Goal: Information Seeking & Learning: Compare options

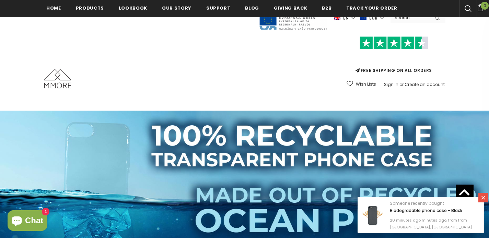
scroll to position [104, 0]
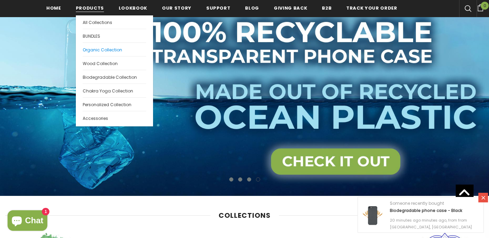
click at [99, 49] on span "Organic Collection" at bounding box center [102, 50] width 39 height 6
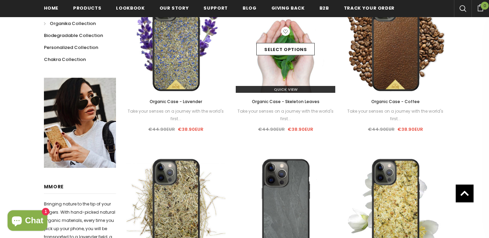
scroll to position [122, 0]
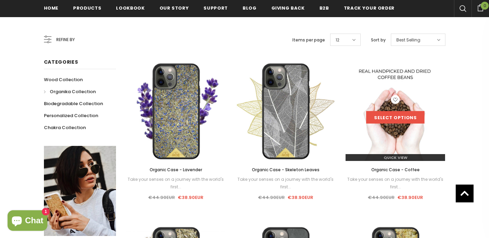
click at [384, 117] on link "Select options" at bounding box center [395, 117] width 58 height 12
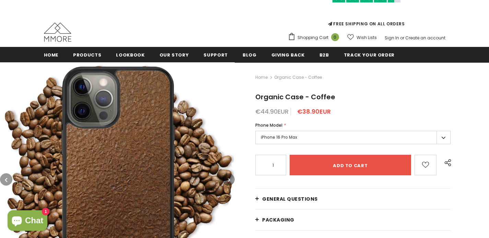
click at [140, 138] on img at bounding box center [117, 179] width 235 height 235
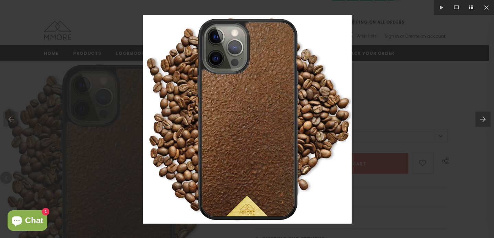
click at [439, 128] on div at bounding box center [247, 119] width 494 height 238
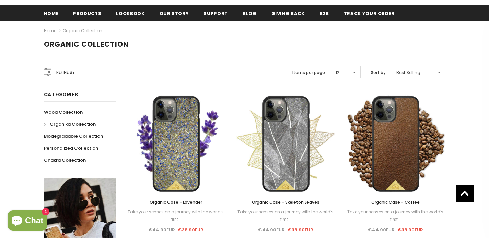
scroll to position [95, 0]
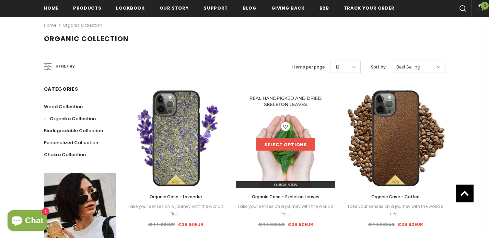
click at [282, 140] on link "Select options" at bounding box center [285, 145] width 58 height 12
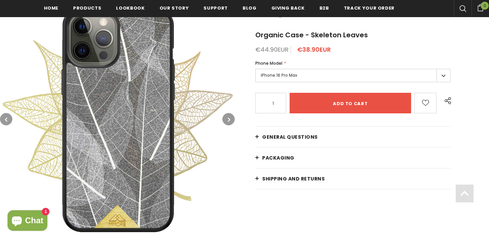
scroll to position [139, 0]
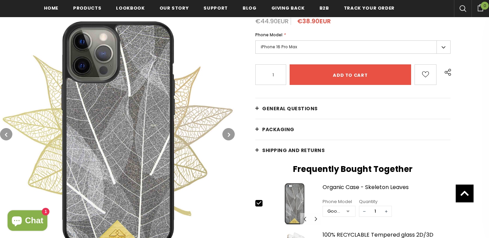
click at [229, 132] on icon "button" at bounding box center [229, 134] width 2 height 7
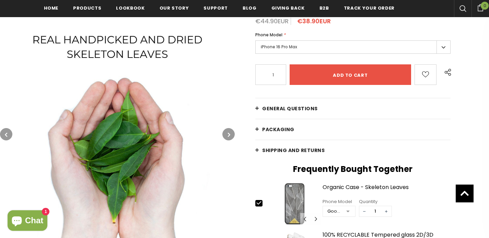
click at [229, 132] on icon "button" at bounding box center [229, 134] width 2 height 7
click at [228, 133] on icon "button" at bounding box center [229, 134] width 2 height 7
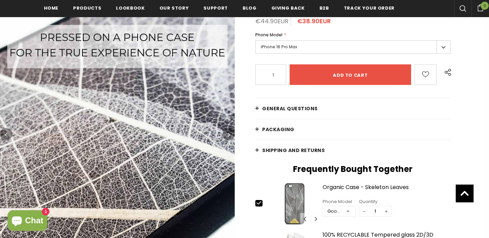
click at [228, 133] on icon "button" at bounding box center [229, 134] width 2 height 7
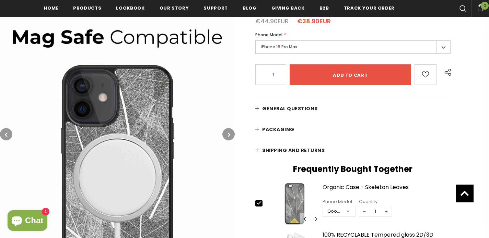
click at [228, 133] on icon "button" at bounding box center [229, 134] width 2 height 7
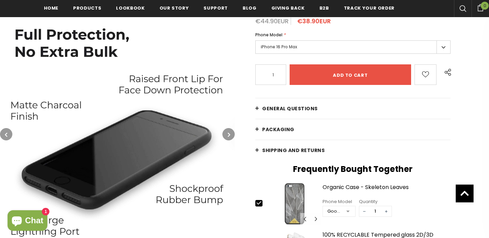
click at [228, 133] on icon "button" at bounding box center [229, 134] width 2 height 7
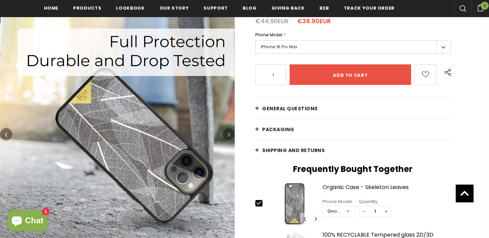
click at [228, 133] on icon "button" at bounding box center [229, 134] width 2 height 7
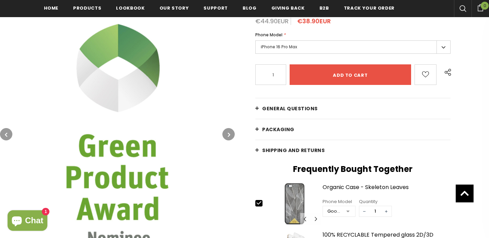
click at [228, 133] on icon "button" at bounding box center [229, 134] width 2 height 7
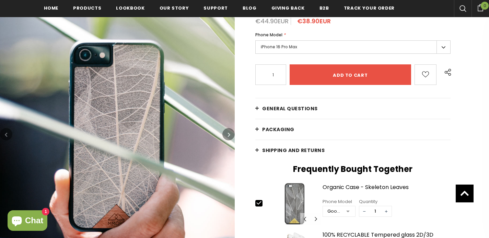
click at [228, 133] on icon "button" at bounding box center [229, 134] width 2 height 7
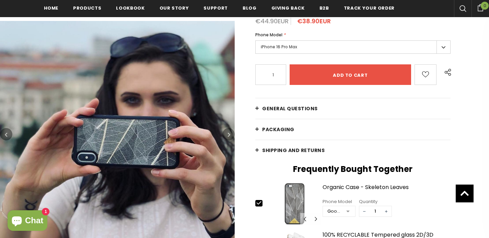
click at [228, 133] on icon "button" at bounding box center [229, 134] width 2 height 7
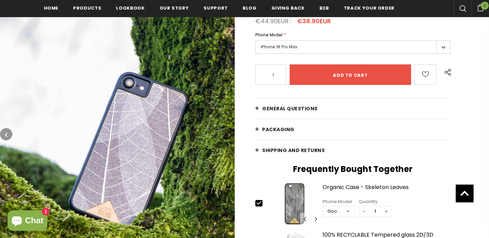
click at [228, 133] on icon "button" at bounding box center [229, 134] width 2 height 7
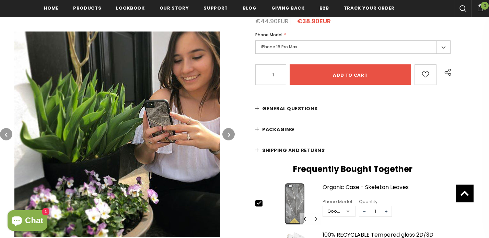
click at [228, 133] on icon "button" at bounding box center [229, 134] width 2 height 7
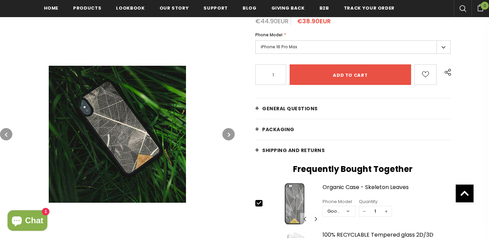
click at [228, 133] on icon "button" at bounding box center [229, 134] width 2 height 7
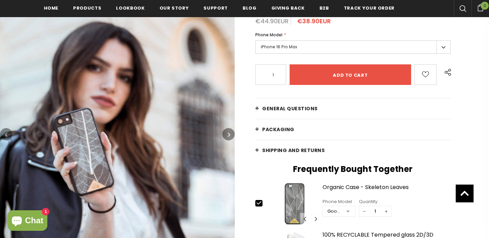
click at [228, 133] on icon "button" at bounding box center [229, 134] width 2 height 7
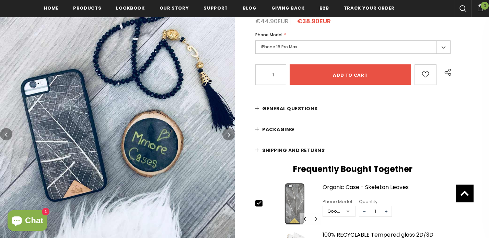
click at [228, 133] on icon "button" at bounding box center [229, 134] width 2 height 7
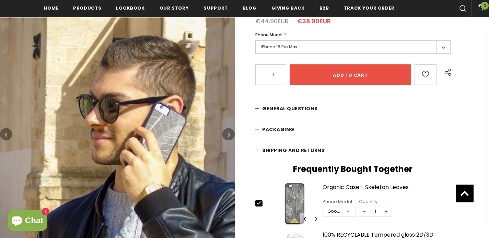
click at [228, 133] on icon "button" at bounding box center [229, 134] width 2 height 7
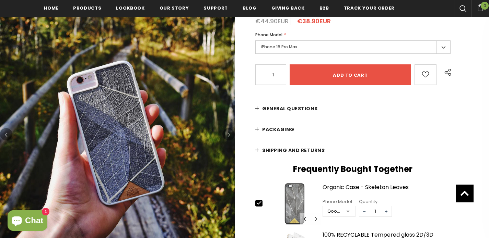
click at [228, 133] on icon "button" at bounding box center [229, 134] width 2 height 7
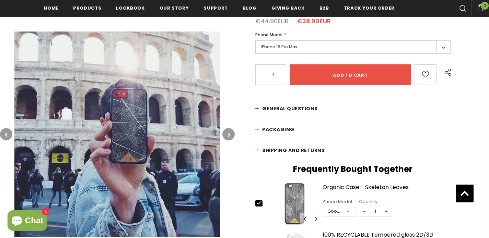
click at [228, 133] on icon "button" at bounding box center [229, 134] width 2 height 7
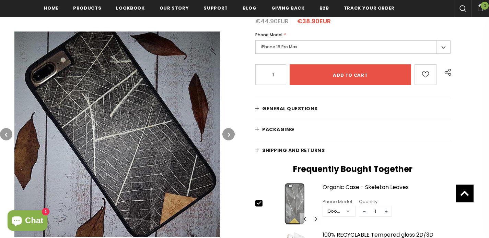
click at [228, 133] on icon "button" at bounding box center [229, 134] width 2 height 7
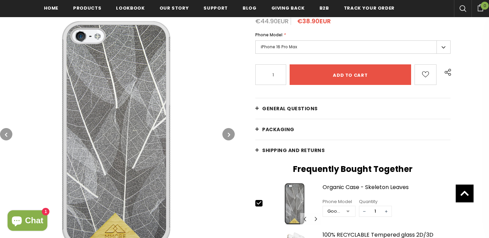
click at [228, 133] on icon "button" at bounding box center [229, 134] width 2 height 7
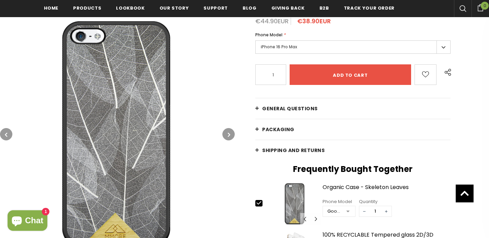
click at [228, 133] on icon "button" at bounding box center [229, 134] width 2 height 7
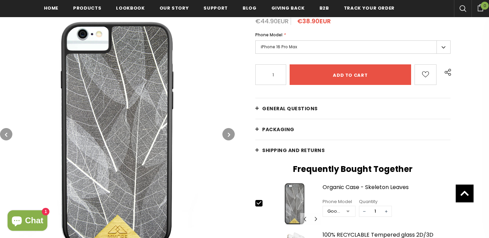
click at [228, 133] on icon "button" at bounding box center [229, 134] width 2 height 7
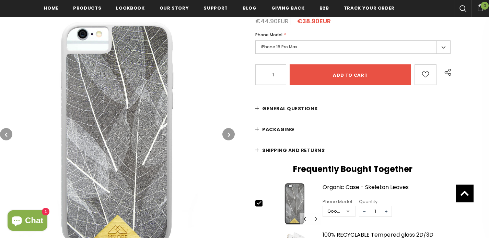
click at [228, 133] on icon "button" at bounding box center [229, 134] width 2 height 7
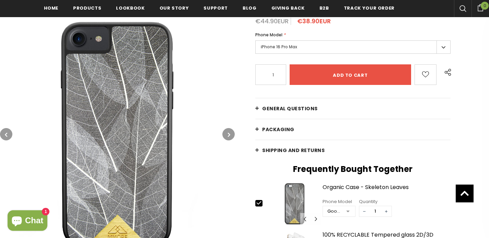
click at [228, 133] on icon "button" at bounding box center [229, 134] width 2 height 7
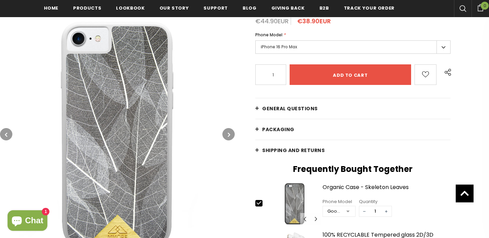
click at [228, 133] on icon "button" at bounding box center [229, 134] width 2 height 7
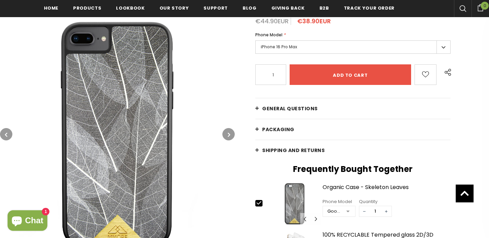
click at [228, 133] on icon "button" at bounding box center [229, 134] width 2 height 7
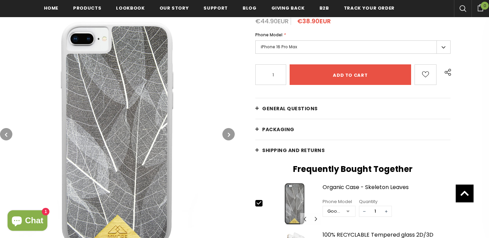
click at [228, 133] on icon "button" at bounding box center [229, 134] width 2 height 7
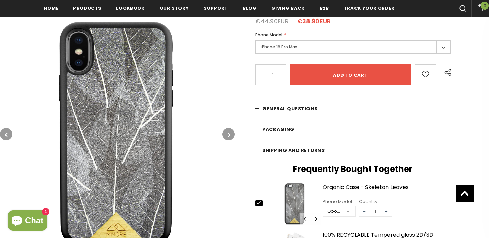
click at [228, 133] on icon "button" at bounding box center [229, 134] width 2 height 7
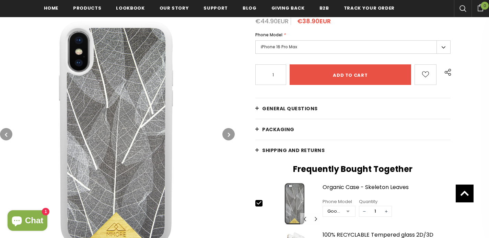
click at [228, 133] on icon "button" at bounding box center [229, 134] width 2 height 7
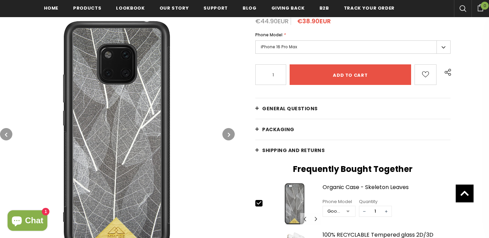
click at [228, 133] on icon "button" at bounding box center [229, 134] width 2 height 7
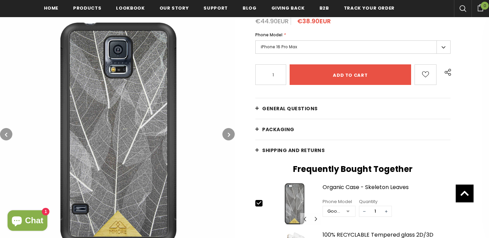
click at [228, 133] on icon "button" at bounding box center [229, 134] width 2 height 7
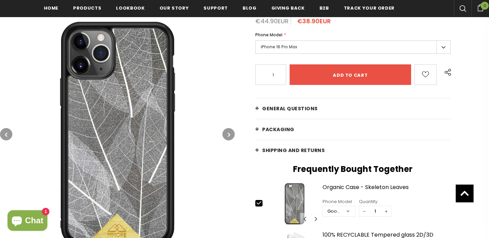
click at [147, 135] on img at bounding box center [117, 134] width 235 height 235
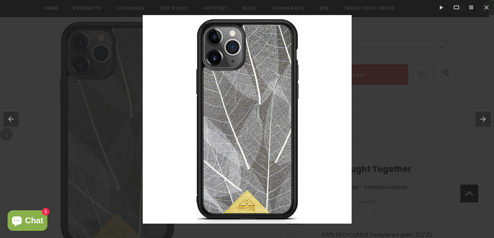
click at [409, 198] on div at bounding box center [247, 119] width 494 height 238
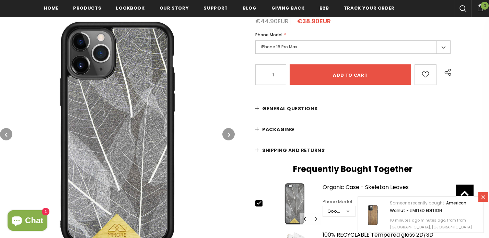
click at [134, 91] on img at bounding box center [117, 134] width 235 height 235
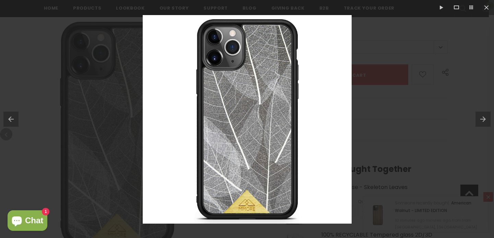
click at [129, 93] on div at bounding box center [247, 119] width 494 height 238
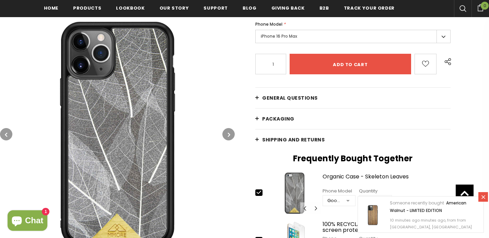
scroll to position [153, 0]
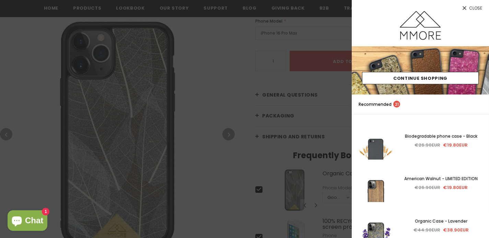
click at [129, 94] on div at bounding box center [244, 119] width 489 height 238
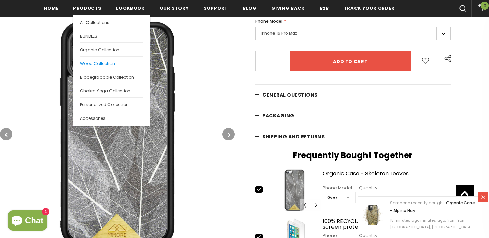
click at [92, 62] on span "Wood Collection" at bounding box center [97, 64] width 35 height 6
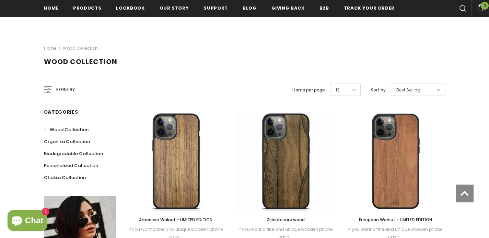
scroll to position [149, 0]
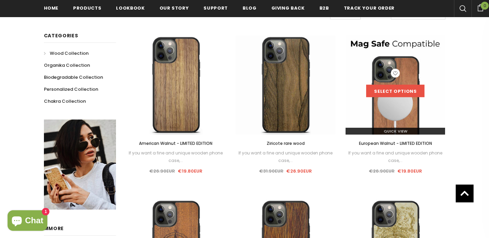
click at [391, 90] on link "Select options" at bounding box center [395, 91] width 58 height 12
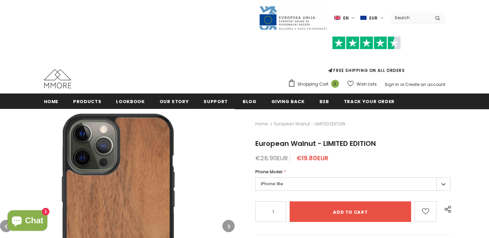
scroll to position [98, 0]
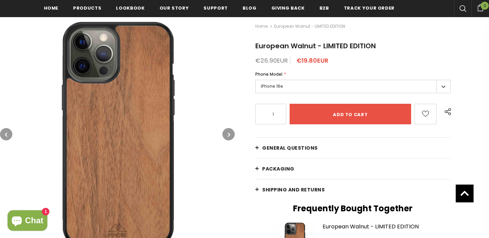
click at [143, 144] on img at bounding box center [117, 134] width 235 height 235
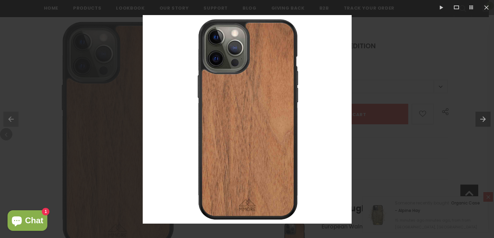
click at [484, 115] on button at bounding box center [484, 119] width 19 height 34
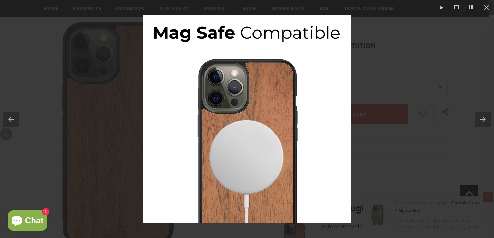
click at [484, 115] on button at bounding box center [484, 119] width 19 height 34
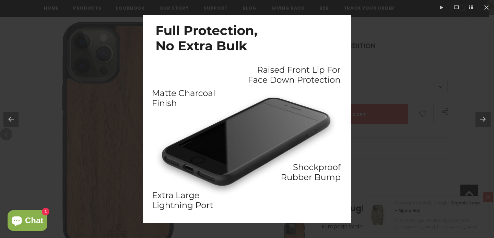
click at [484, 115] on button at bounding box center [484, 119] width 19 height 34
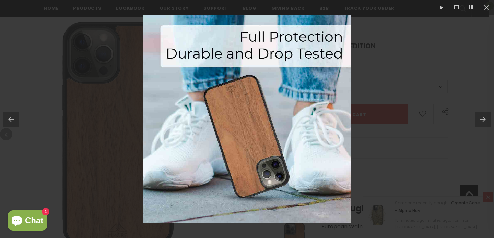
click at [484, 115] on button at bounding box center [484, 119] width 19 height 34
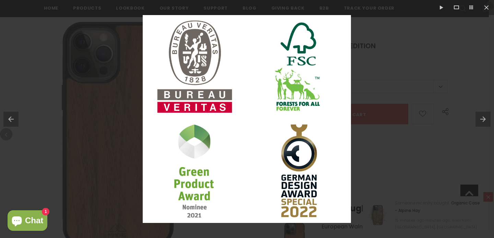
click at [484, 115] on button at bounding box center [484, 119] width 19 height 34
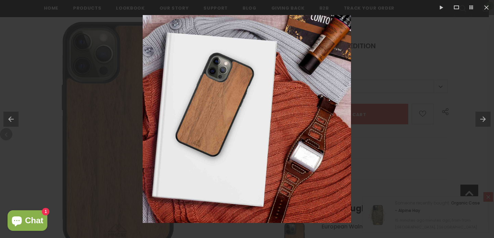
click at [484, 115] on button at bounding box center [484, 119] width 19 height 34
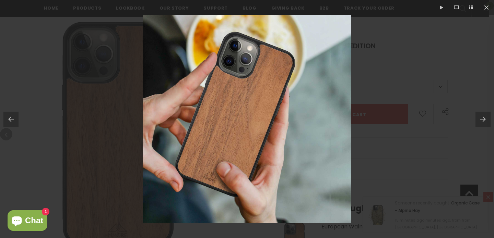
click at [484, 115] on button at bounding box center [484, 119] width 19 height 34
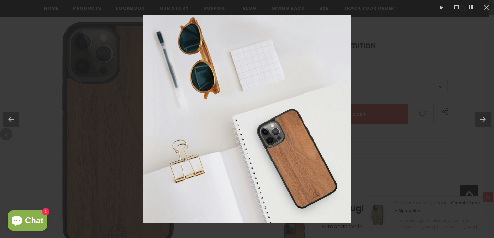
click at [484, 115] on button at bounding box center [484, 119] width 19 height 34
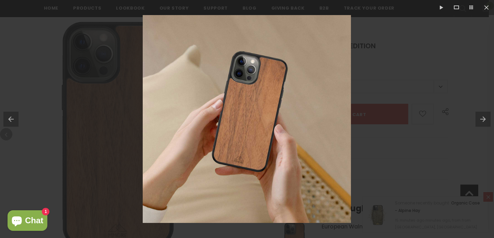
click at [484, 115] on button at bounding box center [484, 119] width 19 height 34
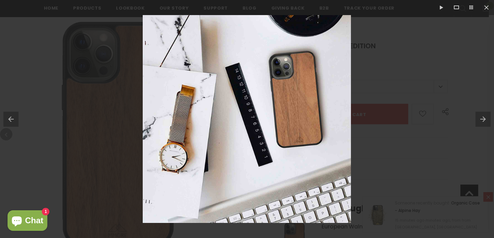
click at [484, 115] on button at bounding box center [484, 119] width 19 height 34
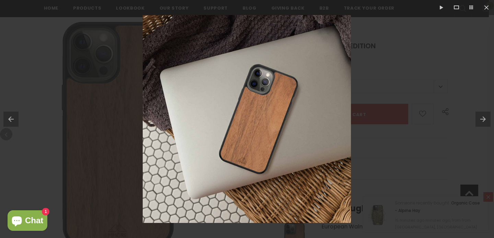
click at [484, 115] on button at bounding box center [484, 119] width 19 height 34
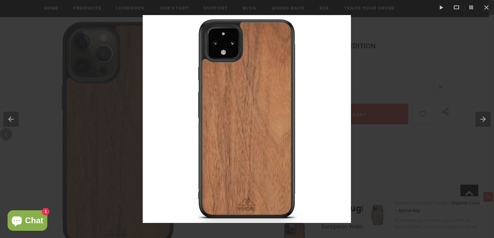
click at [484, 115] on button at bounding box center [484, 119] width 19 height 34
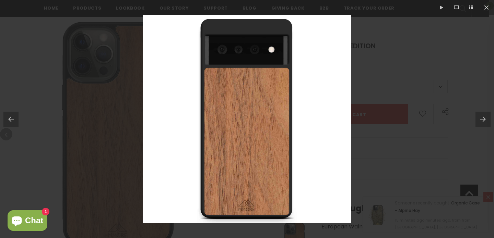
click at [484, 115] on button at bounding box center [484, 119] width 19 height 34
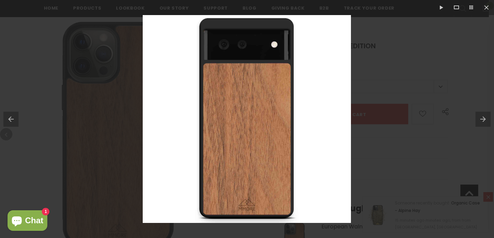
click at [484, 115] on button at bounding box center [484, 119] width 19 height 34
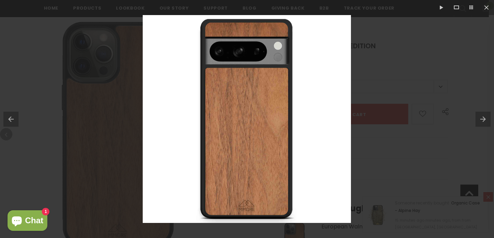
click at [484, 115] on button at bounding box center [484, 119] width 19 height 34
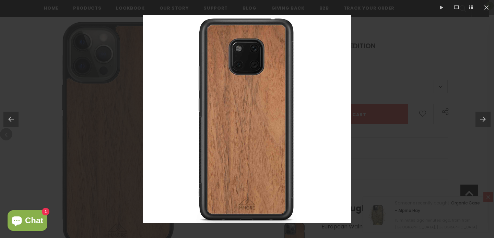
click at [484, 115] on button at bounding box center [484, 119] width 19 height 34
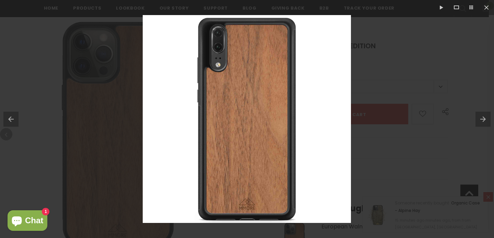
click at [484, 115] on button at bounding box center [484, 119] width 19 height 34
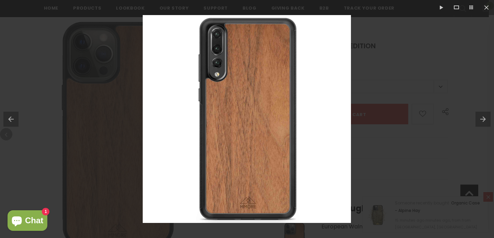
click at [484, 115] on button at bounding box center [484, 119] width 19 height 34
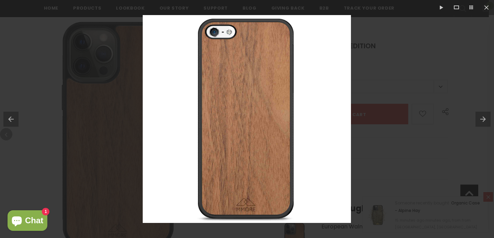
click at [484, 115] on button at bounding box center [484, 119] width 19 height 34
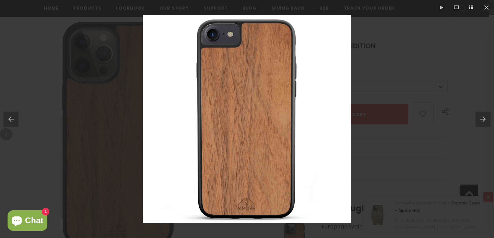
click at [484, 115] on button at bounding box center [484, 119] width 19 height 34
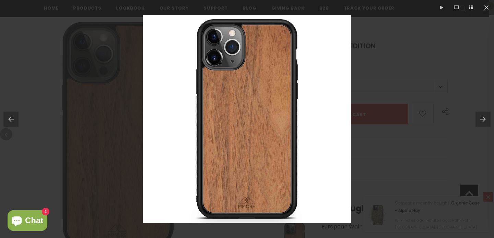
click at [484, 115] on button at bounding box center [484, 119] width 19 height 34
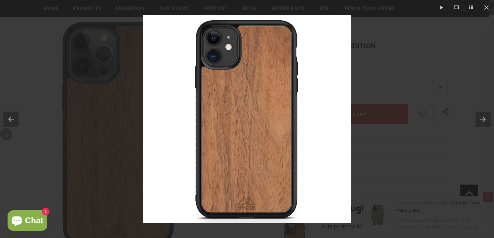
click at [11, 115] on button at bounding box center [9, 119] width 19 height 34
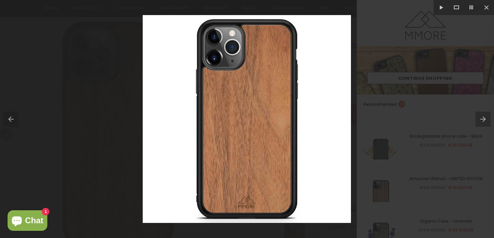
click at [123, 92] on div at bounding box center [247, 119] width 494 height 238
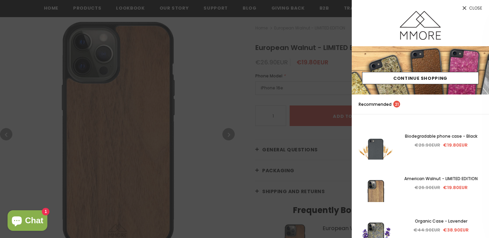
click at [82, 12] on div at bounding box center [244, 119] width 489 height 238
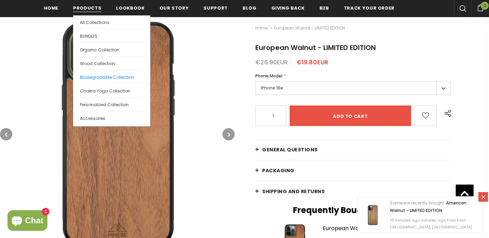
click at [100, 79] on span "Biodegradable Collection" at bounding box center [107, 77] width 54 height 6
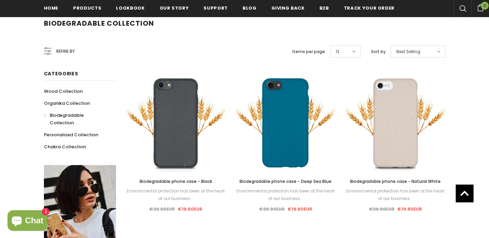
scroll to position [111, 0]
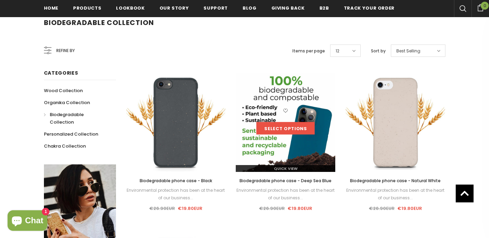
click at [274, 127] on link "Select options" at bounding box center [285, 128] width 58 height 12
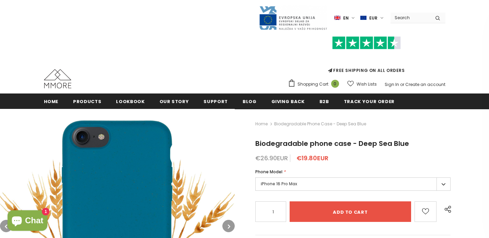
click at [151, 169] on img at bounding box center [117, 226] width 235 height 235
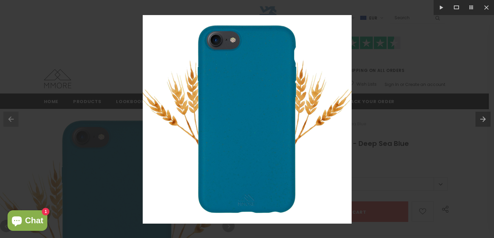
click at [485, 118] on button at bounding box center [484, 119] width 19 height 34
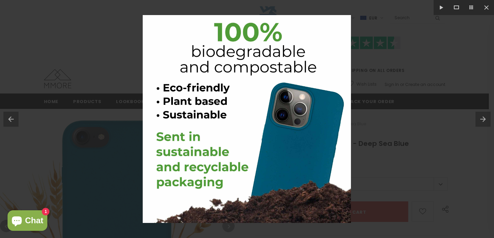
click at [485, 118] on button at bounding box center [484, 119] width 19 height 34
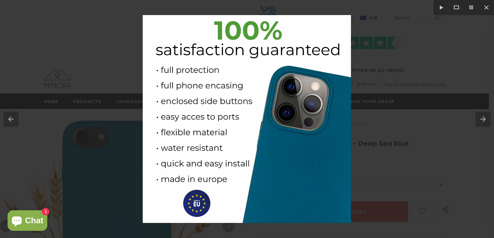
click at [485, 118] on button at bounding box center [484, 119] width 19 height 34
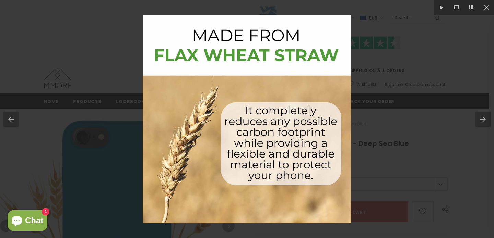
click at [485, 118] on button at bounding box center [484, 119] width 19 height 34
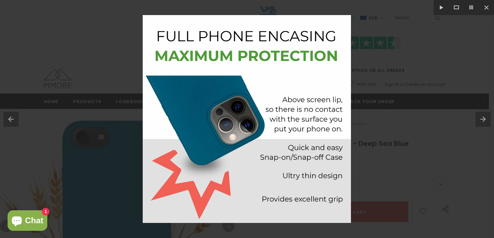
click at [485, 118] on button at bounding box center [484, 119] width 19 height 34
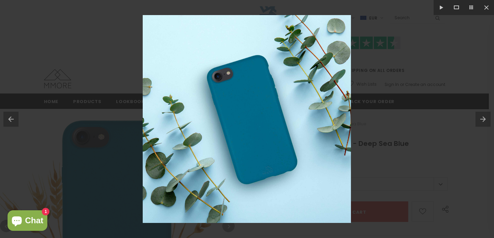
click at [485, 118] on button at bounding box center [484, 119] width 19 height 34
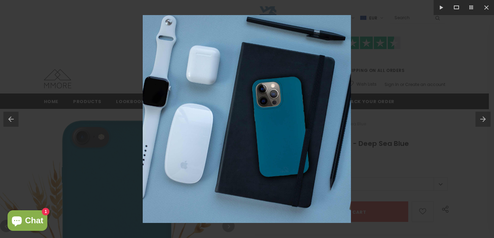
click at [485, 118] on button at bounding box center [484, 119] width 19 height 34
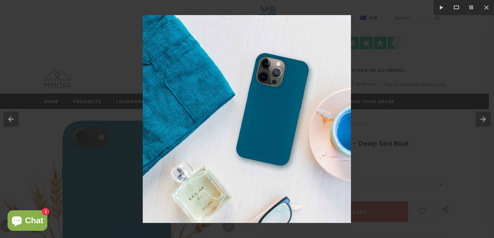
click at [485, 118] on button at bounding box center [484, 119] width 19 height 34
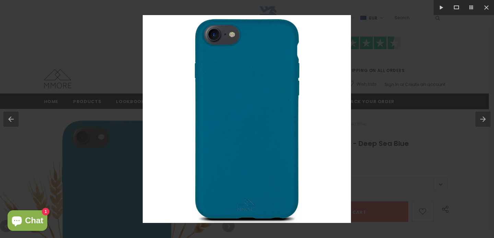
click at [485, 118] on button at bounding box center [484, 119] width 19 height 34
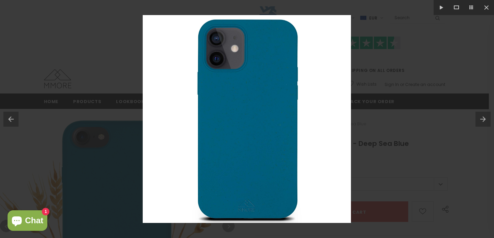
click at [485, 118] on button at bounding box center [484, 119] width 19 height 34
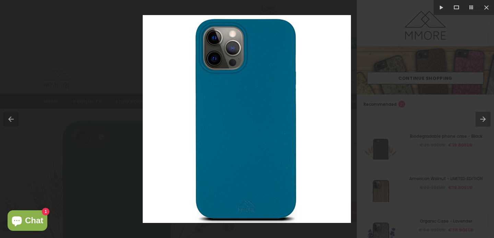
click at [150, 114] on img at bounding box center [247, 119] width 208 height 208
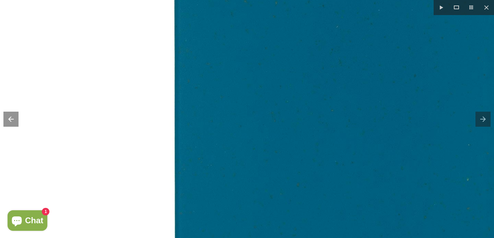
click at [59, 117] on img at bounding box center [343, 131] width 686 height 686
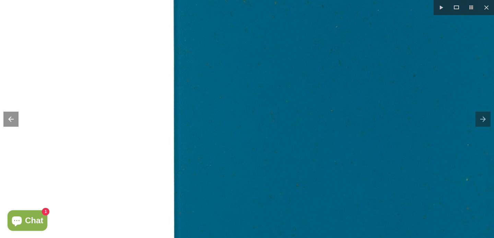
click at [82, 119] on img at bounding box center [342, 131] width 686 height 686
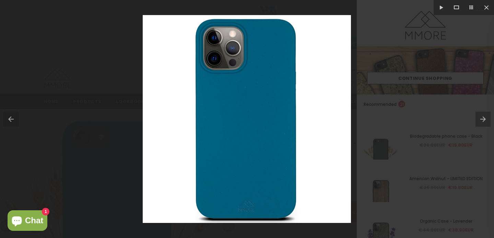
click at [34, 95] on div at bounding box center [247, 119] width 494 height 238
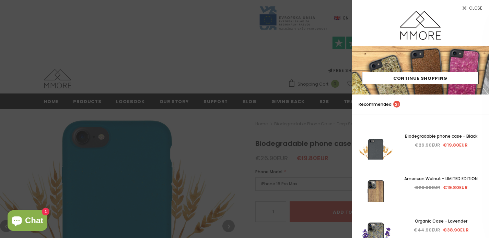
click at [54, 93] on div at bounding box center [244, 119] width 489 height 238
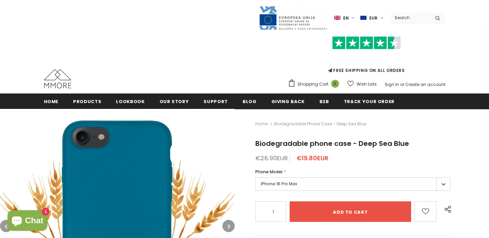
click at [56, 80] on img at bounding box center [57, 78] width 27 height 19
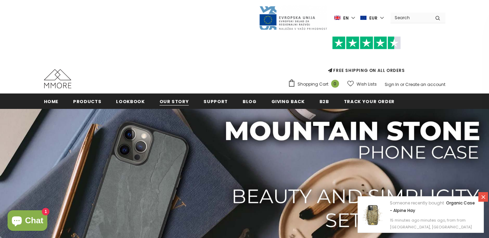
click at [159, 103] on span "Our Story" at bounding box center [173, 101] width 29 height 7
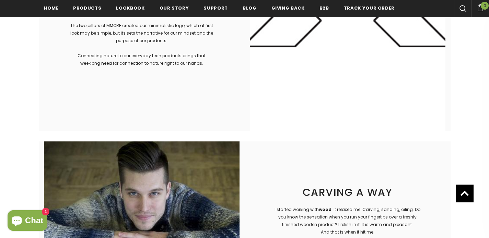
scroll to position [135, 0]
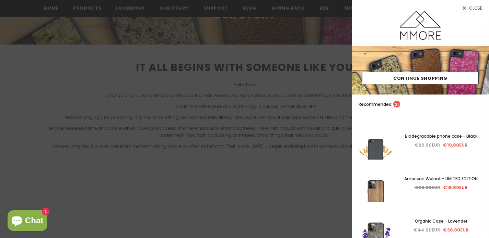
click at [162, 85] on div at bounding box center [244, 119] width 489 height 238
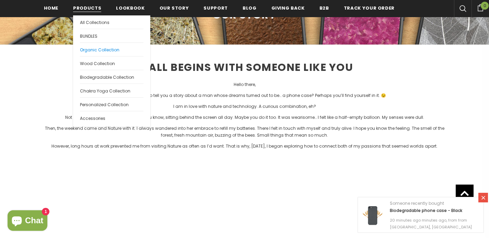
click at [92, 48] on span "Organic Collection" at bounding box center [99, 50] width 39 height 6
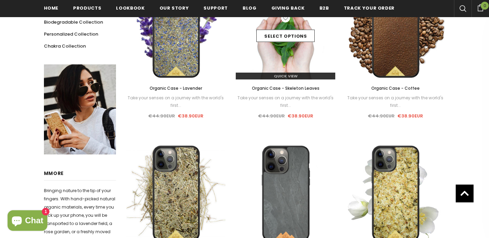
scroll to position [344, 0]
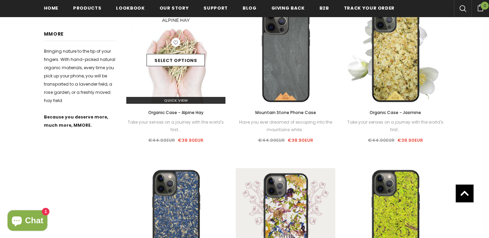
click at [174, 78] on img at bounding box center [175, 53] width 99 height 99
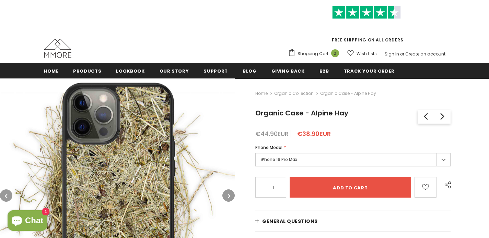
scroll to position [94, 0]
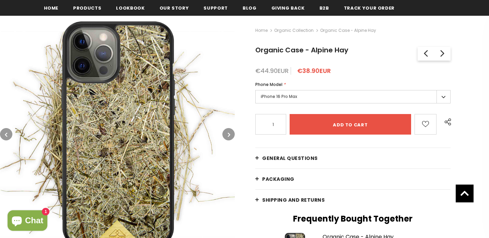
click at [229, 131] on button "button" at bounding box center [228, 134] width 12 height 12
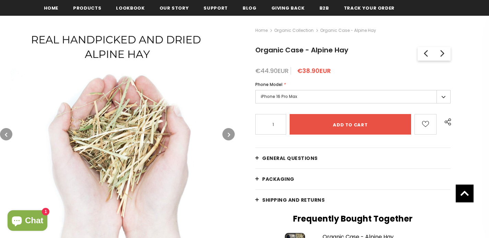
click at [229, 131] on button "button" at bounding box center [228, 134] width 12 height 12
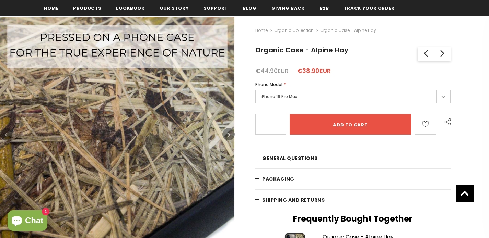
click at [229, 133] on icon "button" at bounding box center [229, 134] width 2 height 7
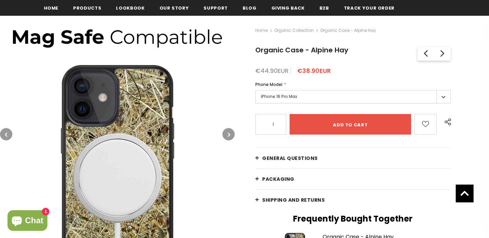
click at [229, 133] on icon "button" at bounding box center [229, 134] width 2 height 7
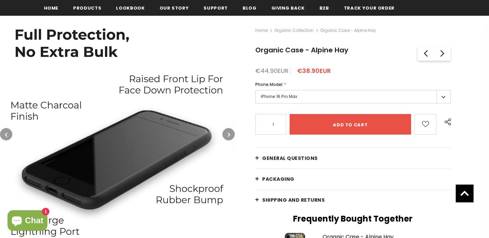
click at [229, 133] on icon "button" at bounding box center [229, 134] width 2 height 7
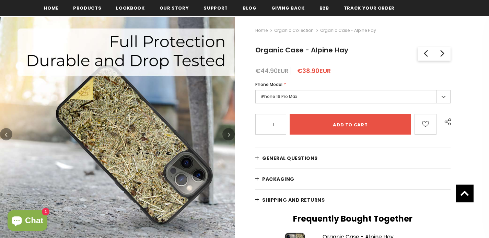
click at [229, 133] on icon "button" at bounding box center [229, 134] width 2 height 7
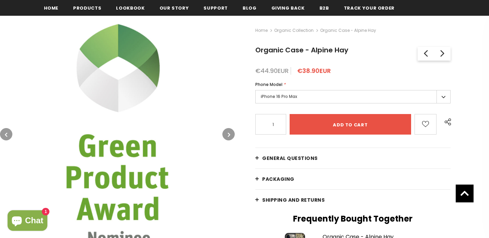
click at [229, 133] on icon "button" at bounding box center [229, 134] width 2 height 7
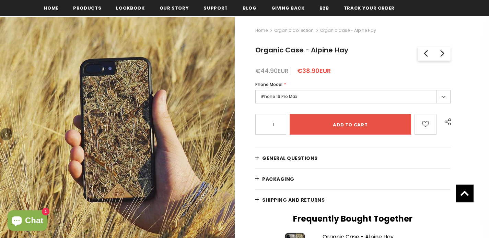
click at [229, 133] on icon "button" at bounding box center [229, 134] width 2 height 7
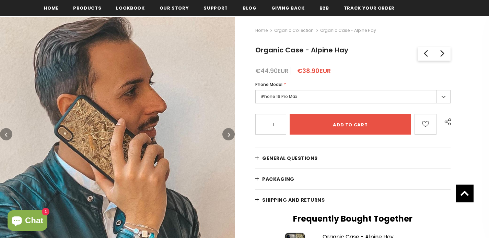
click at [229, 133] on icon "button" at bounding box center [229, 134] width 2 height 7
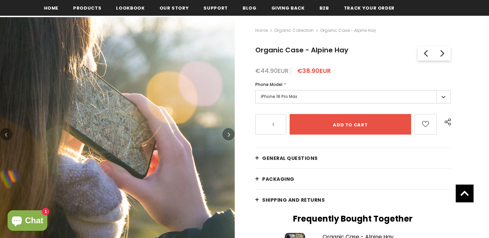
click at [229, 133] on icon "button" at bounding box center [229, 134] width 2 height 7
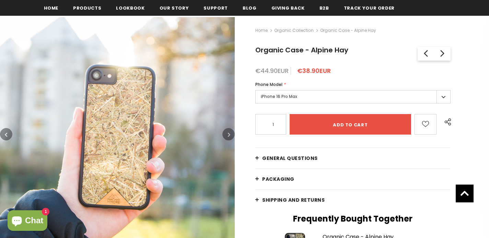
click at [229, 133] on icon "button" at bounding box center [229, 134] width 2 height 7
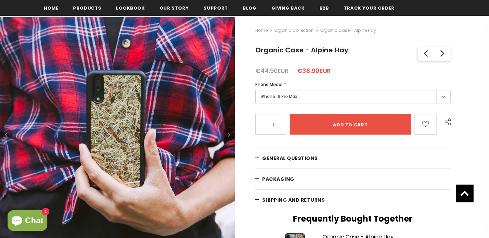
click at [229, 133] on icon "button" at bounding box center [229, 134] width 2 height 7
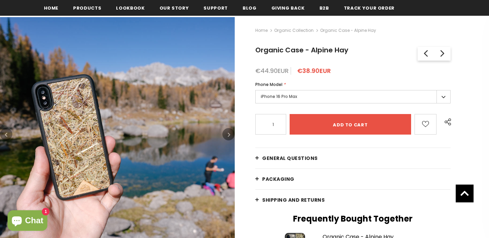
click at [229, 133] on icon "button" at bounding box center [229, 134] width 2 height 7
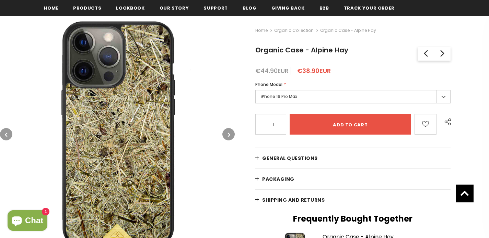
click at [116, 117] on img at bounding box center [117, 134] width 235 height 235
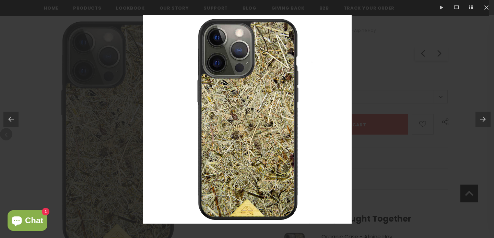
click at [369, 116] on div at bounding box center [247, 119] width 494 height 238
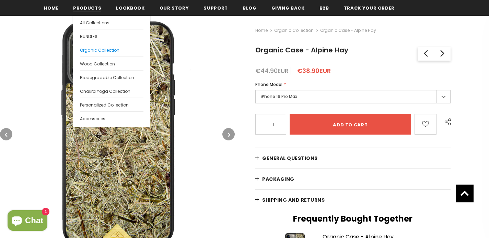
click at [99, 47] on span "Organic Collection" at bounding box center [99, 50] width 39 height 6
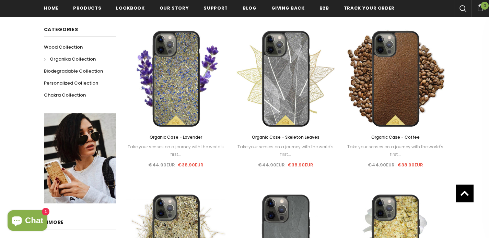
scroll to position [125, 0]
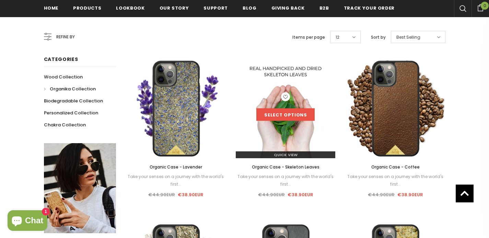
click at [285, 118] on link "Select options" at bounding box center [285, 115] width 58 height 12
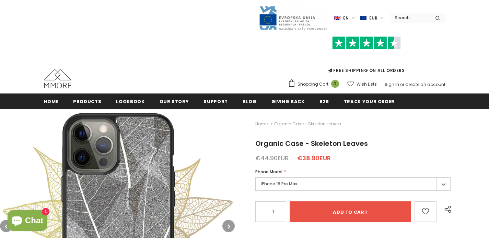
click at [125, 162] on img at bounding box center [117, 226] width 235 height 235
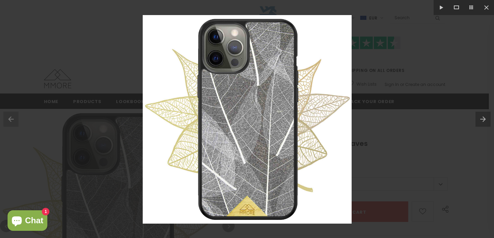
click at [423, 113] on div at bounding box center [247, 119] width 494 height 238
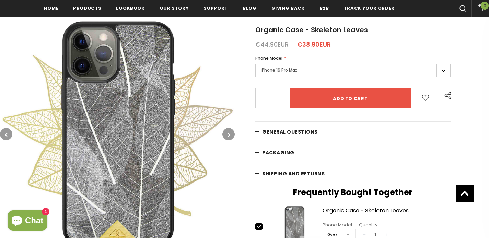
scroll to position [118, 0]
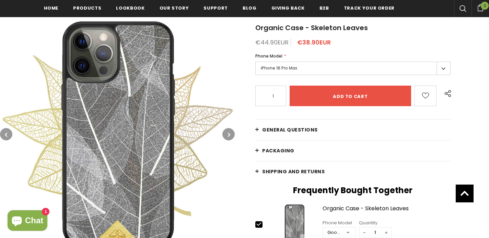
click at [226, 135] on button "button" at bounding box center [228, 134] width 12 height 12
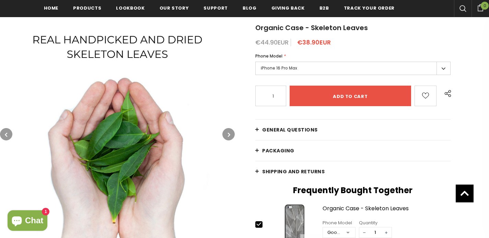
click at [226, 135] on button "button" at bounding box center [228, 134] width 12 height 12
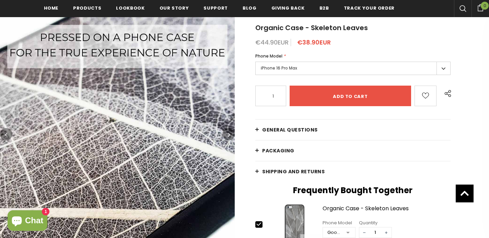
click at [226, 135] on button "button" at bounding box center [228, 134] width 12 height 12
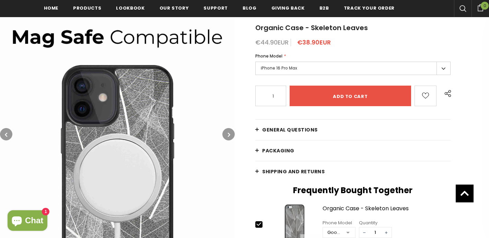
click at [226, 135] on button "button" at bounding box center [228, 134] width 12 height 12
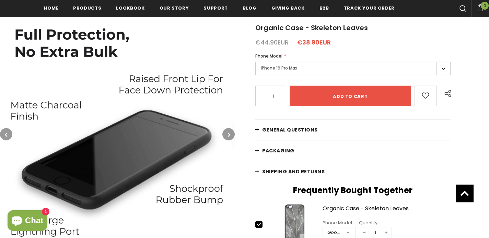
click at [226, 135] on button "button" at bounding box center [228, 134] width 12 height 12
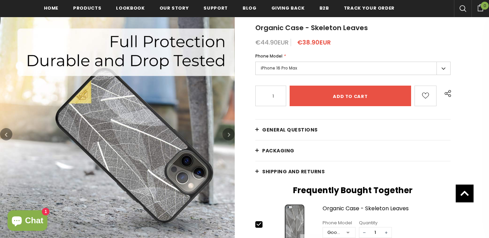
click at [226, 135] on button "button" at bounding box center [228, 134] width 12 height 12
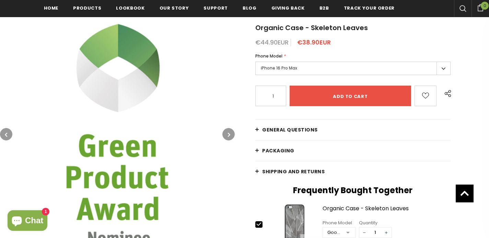
click at [226, 135] on button "button" at bounding box center [228, 134] width 12 height 12
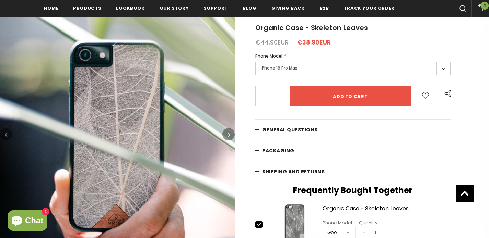
click at [226, 135] on button "button" at bounding box center [228, 134] width 12 height 12
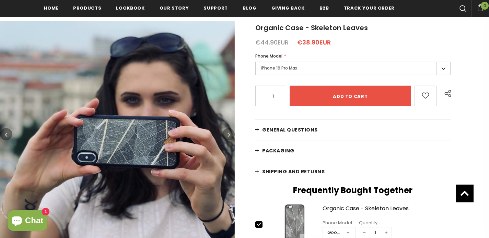
click at [226, 135] on button "button" at bounding box center [228, 134] width 12 height 12
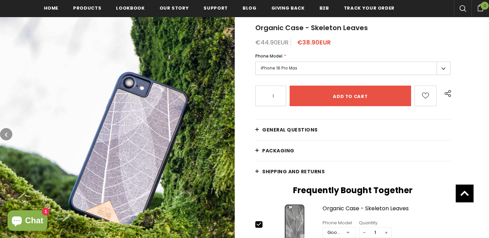
click at [226, 135] on button "button" at bounding box center [228, 134] width 12 height 12
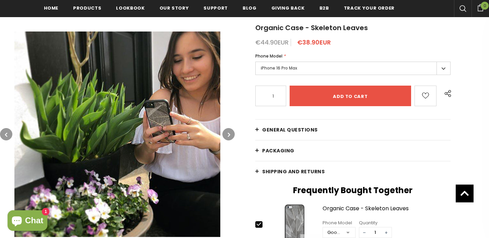
click at [226, 135] on button "button" at bounding box center [228, 134] width 12 height 12
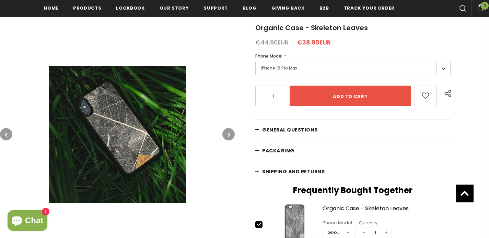
click at [226, 135] on button "button" at bounding box center [228, 134] width 12 height 12
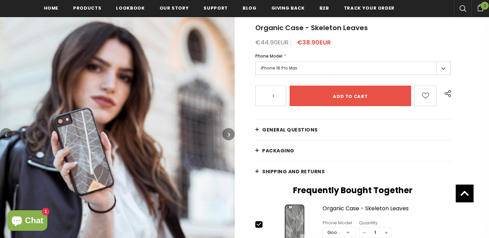
click at [226, 135] on button "button" at bounding box center [228, 134] width 12 height 12
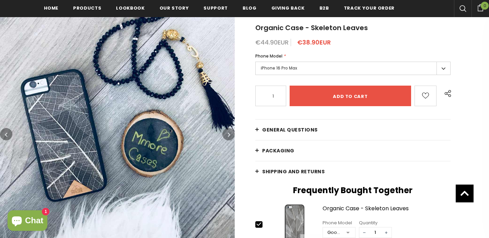
click at [226, 135] on button "button" at bounding box center [228, 134] width 12 height 12
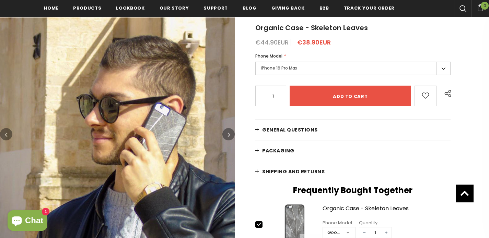
click at [226, 135] on button "button" at bounding box center [228, 134] width 12 height 12
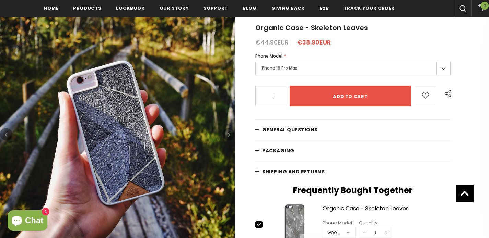
click at [226, 135] on button "button" at bounding box center [228, 134] width 12 height 12
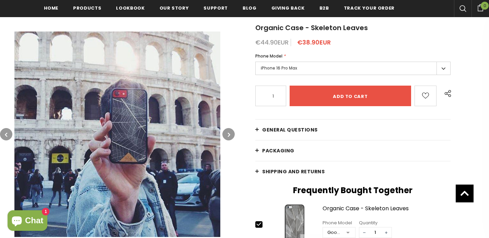
click at [226, 135] on button "button" at bounding box center [228, 134] width 12 height 12
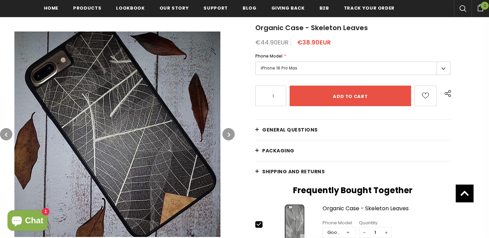
click at [226, 135] on button "button" at bounding box center [228, 134] width 12 height 12
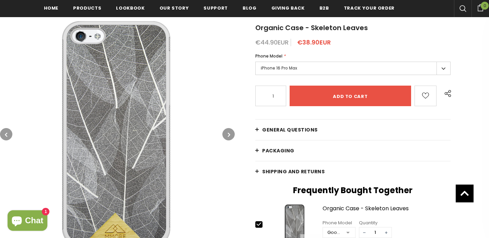
click at [226, 135] on button "button" at bounding box center [228, 134] width 12 height 12
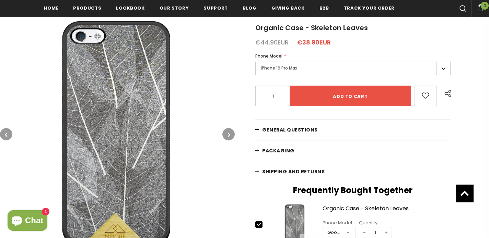
click at [226, 135] on button "button" at bounding box center [228, 134] width 12 height 12
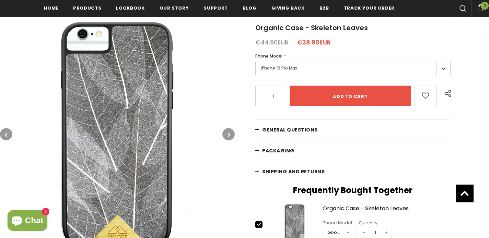
click at [226, 135] on button "button" at bounding box center [228, 134] width 12 height 12
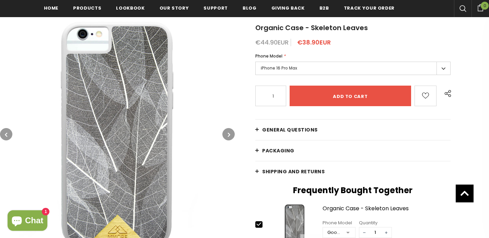
click at [226, 135] on button "button" at bounding box center [228, 134] width 12 height 12
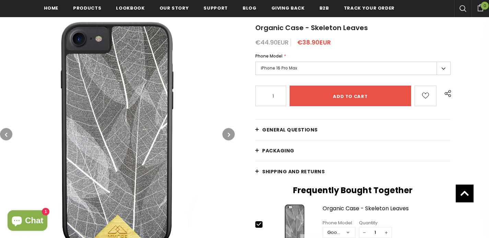
click at [226, 135] on button "button" at bounding box center [228, 134] width 12 height 12
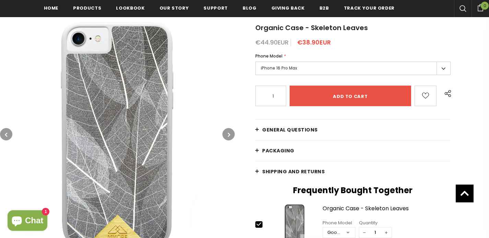
click at [226, 135] on button "button" at bounding box center [228, 134] width 12 height 12
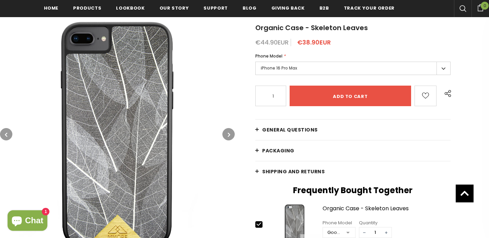
click at [226, 135] on button "button" at bounding box center [228, 134] width 12 height 12
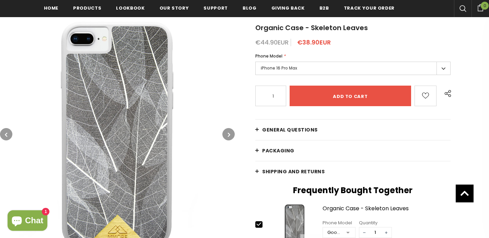
click at [226, 135] on button "button" at bounding box center [228, 134] width 12 height 12
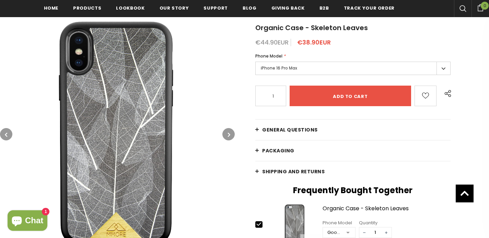
click at [226, 135] on button "button" at bounding box center [228, 134] width 12 height 12
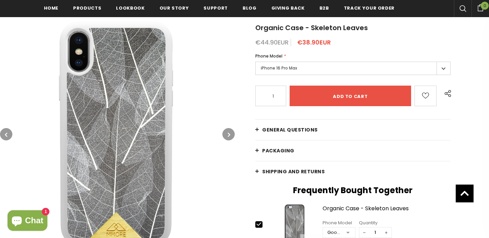
click at [226, 135] on button "button" at bounding box center [228, 134] width 12 height 12
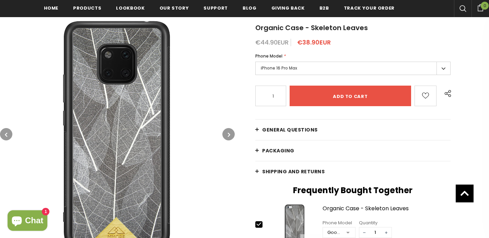
click at [226, 135] on button "button" at bounding box center [228, 134] width 12 height 12
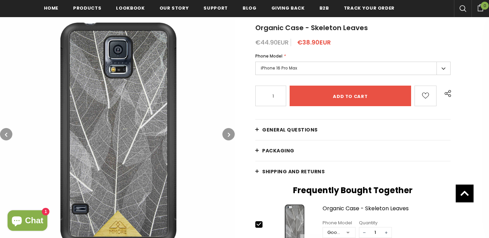
click at [226, 135] on button "button" at bounding box center [228, 134] width 12 height 12
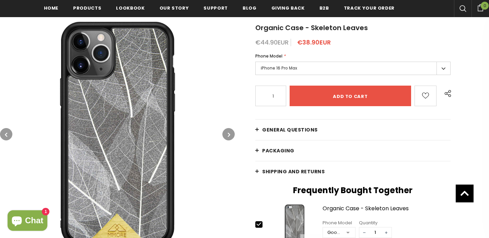
click at [139, 122] on img at bounding box center [117, 134] width 235 height 235
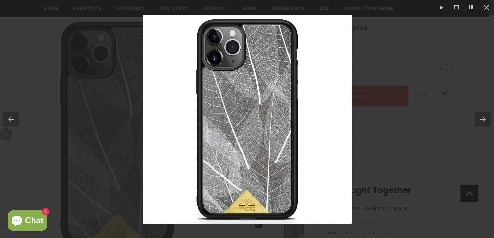
click at [385, 159] on div at bounding box center [247, 119] width 494 height 238
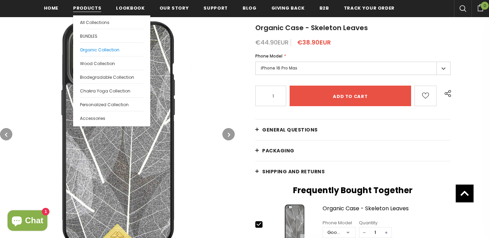
click at [98, 50] on span "Organic Collection" at bounding box center [99, 50] width 39 height 6
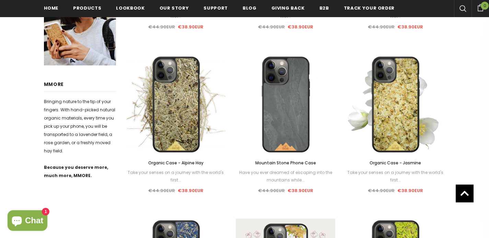
scroll to position [381, 0]
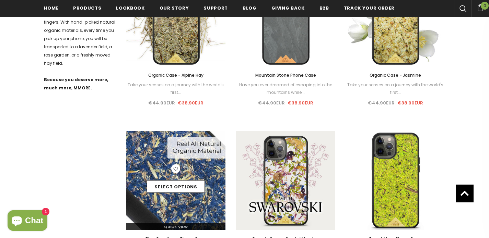
click at [173, 203] on img at bounding box center [175, 180] width 99 height 99
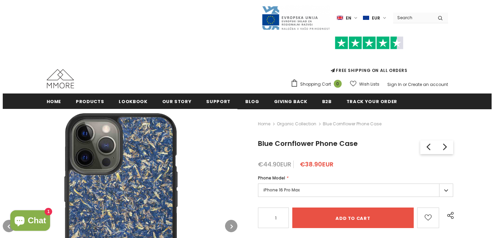
scroll to position [120, 0]
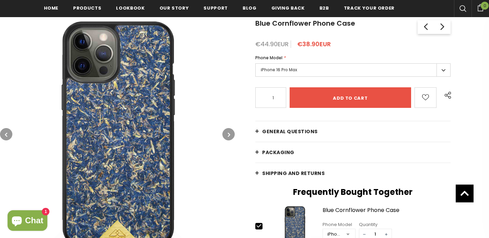
click at [130, 120] on img at bounding box center [117, 134] width 235 height 235
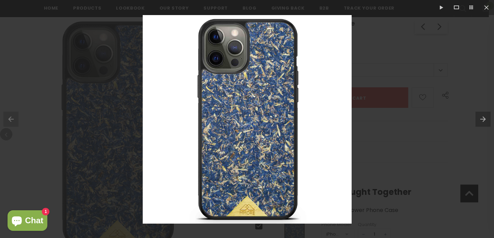
click at [391, 164] on div at bounding box center [247, 119] width 494 height 238
